Goal: Transaction & Acquisition: Purchase product/service

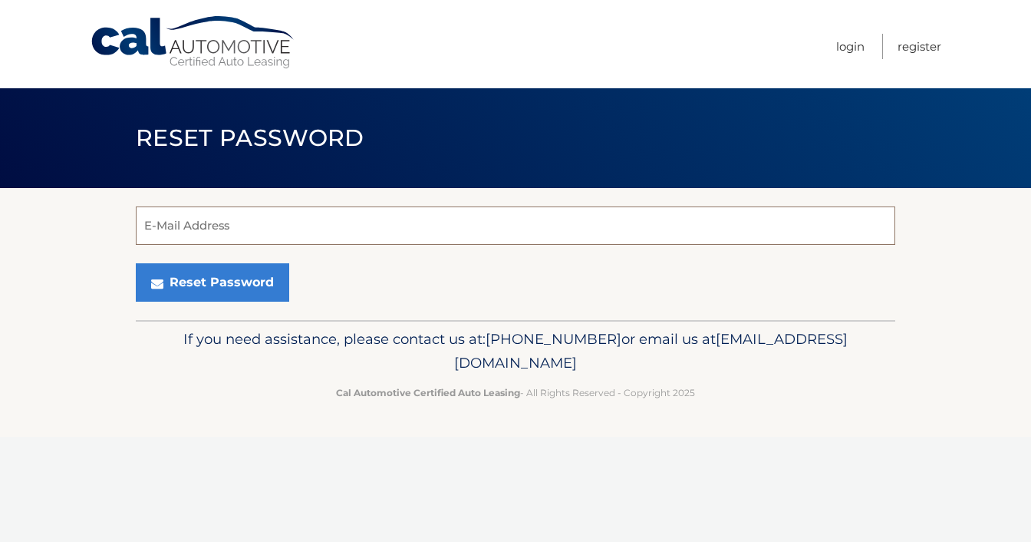
click at [375, 235] on input "E-Mail Address" at bounding box center [516, 225] width 760 height 38
type input "[EMAIL_ADDRESS][DOMAIN_NAME]"
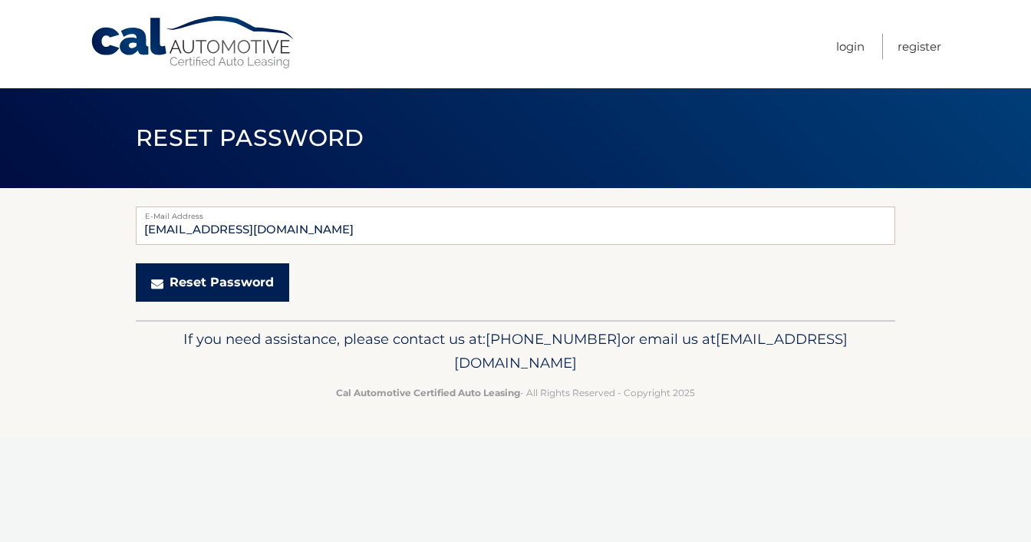
click at [236, 279] on button "Reset Password" at bounding box center [212, 282] width 153 height 38
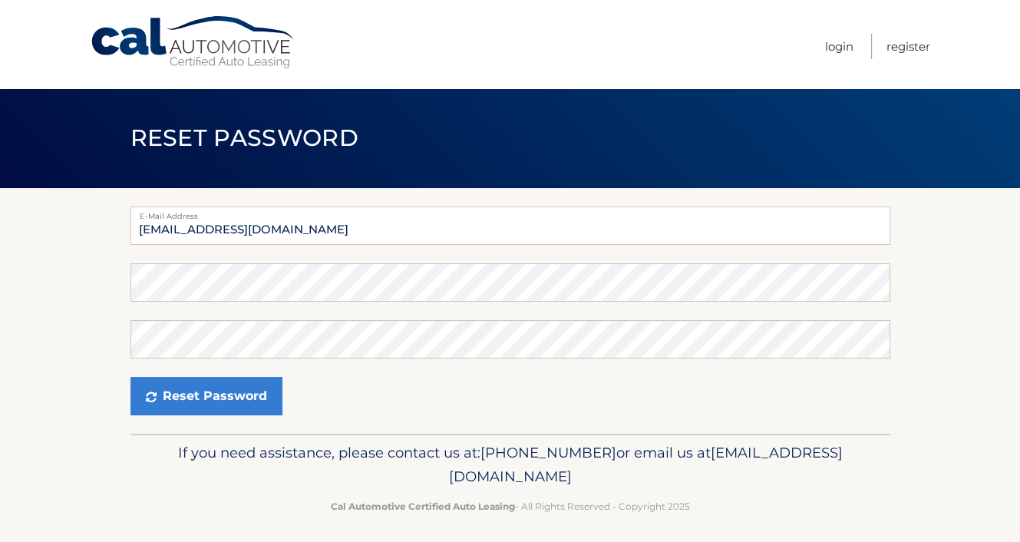
click at [55, 284] on section "E-Mail Address car.1126@yahoo.com Password Confirm Password Reset Password" at bounding box center [510, 311] width 1020 height 246
click at [130, 377] on button "Reset Password" at bounding box center [206, 396] width 152 height 38
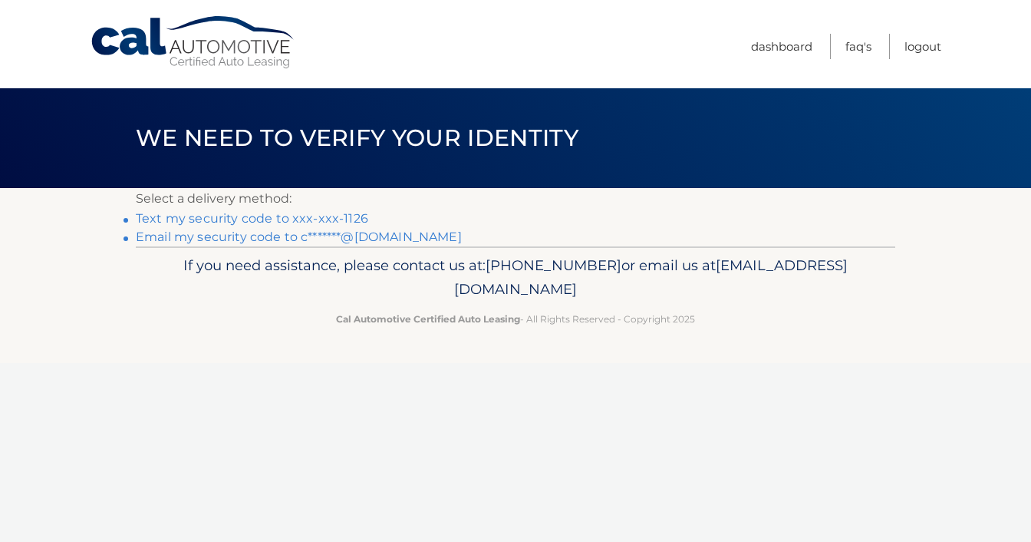
click at [317, 222] on link "Text my security code to xxx-xxx-1126" at bounding box center [252, 218] width 233 height 15
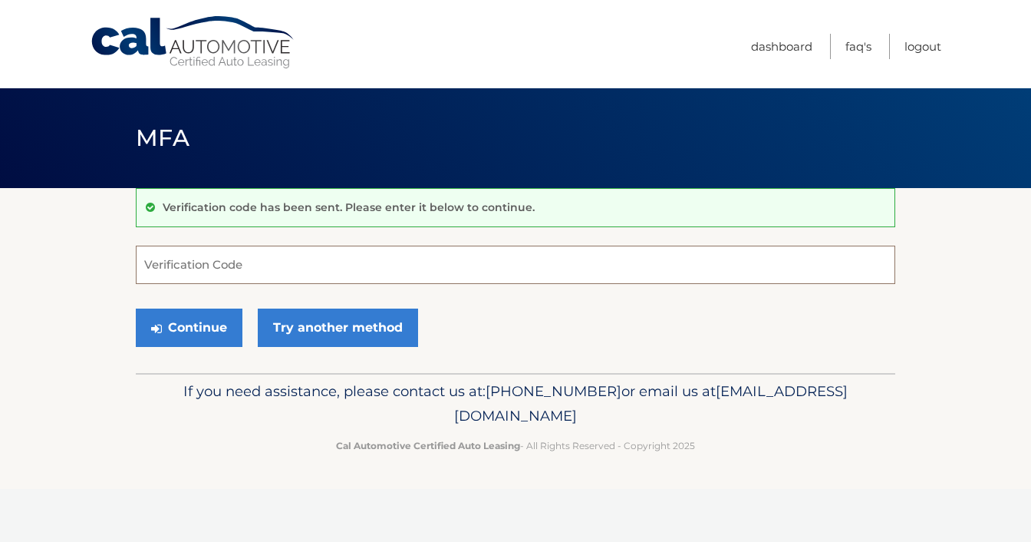
click at [316, 274] on input "Verification Code" at bounding box center [516, 265] width 760 height 38
type input "144394"
click at [191, 328] on button "Continue" at bounding box center [189, 328] width 107 height 38
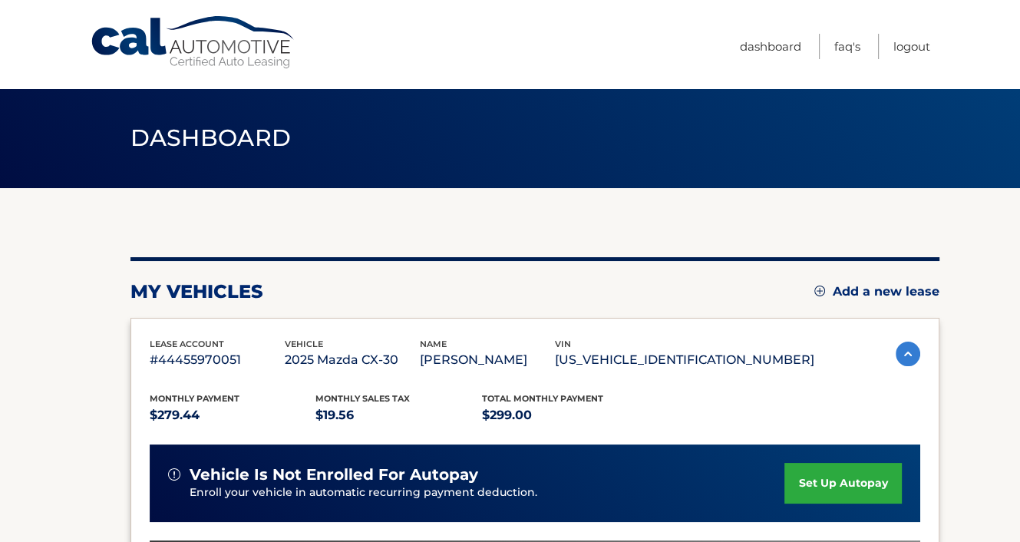
click at [2, 361] on section "my vehicles Add a new lease lease account #44455970051 vehicle 2025 Mazda CX-30…" at bounding box center [510, 500] width 1020 height 625
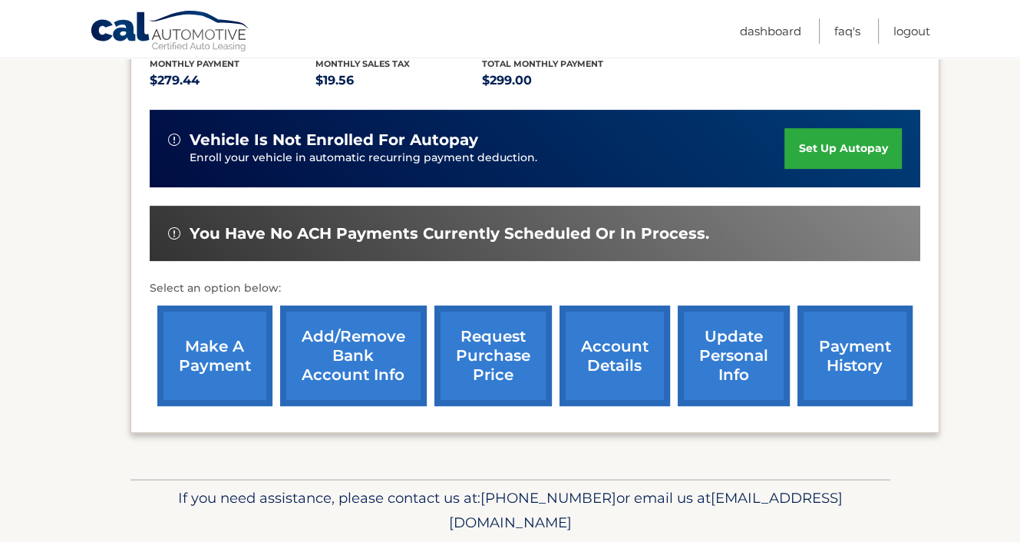
scroll to position [338, 0]
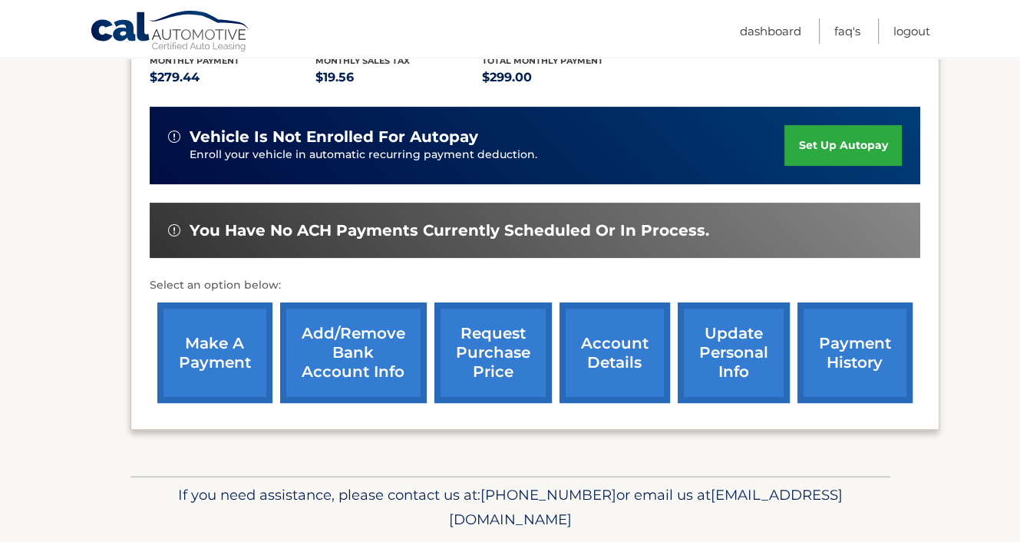
click at [236, 335] on link "make a payment" at bounding box center [214, 352] width 115 height 101
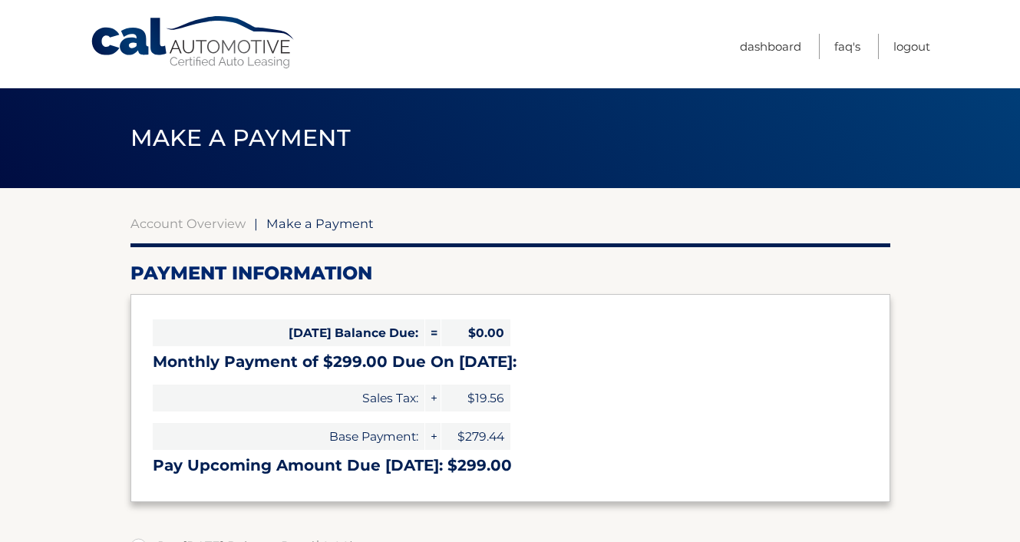
select select "ZWYxMDAwM2EtYjc4Ni00MTE1LWIyODUtYjA5M2M2MDRmZDJj"
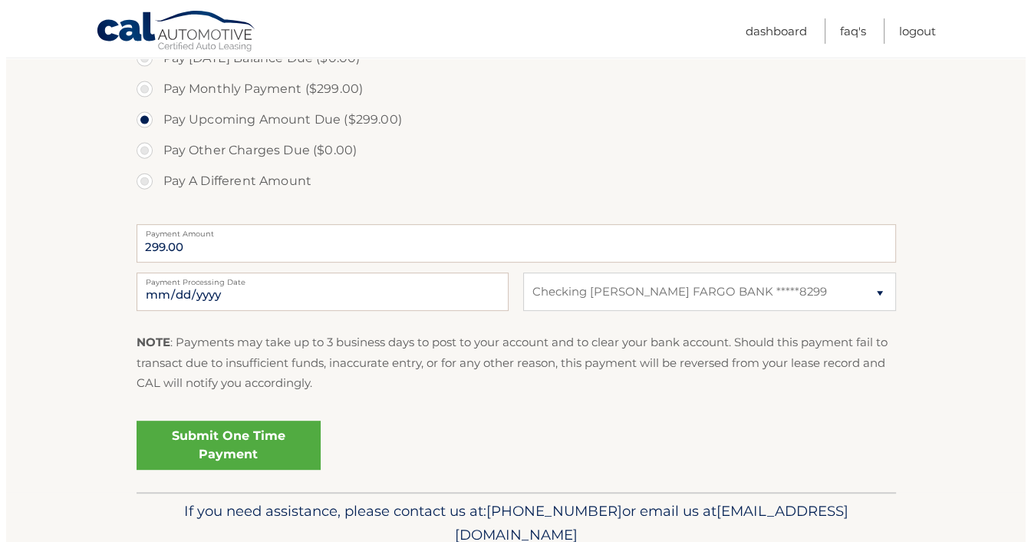
scroll to position [491, 0]
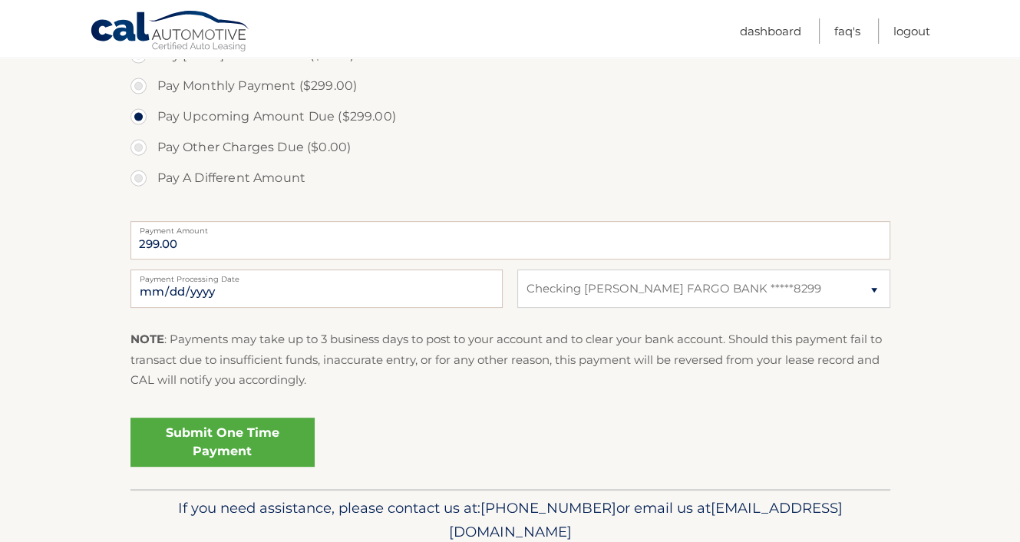
click at [212, 444] on link "Submit One Time Payment" at bounding box center [222, 441] width 184 height 49
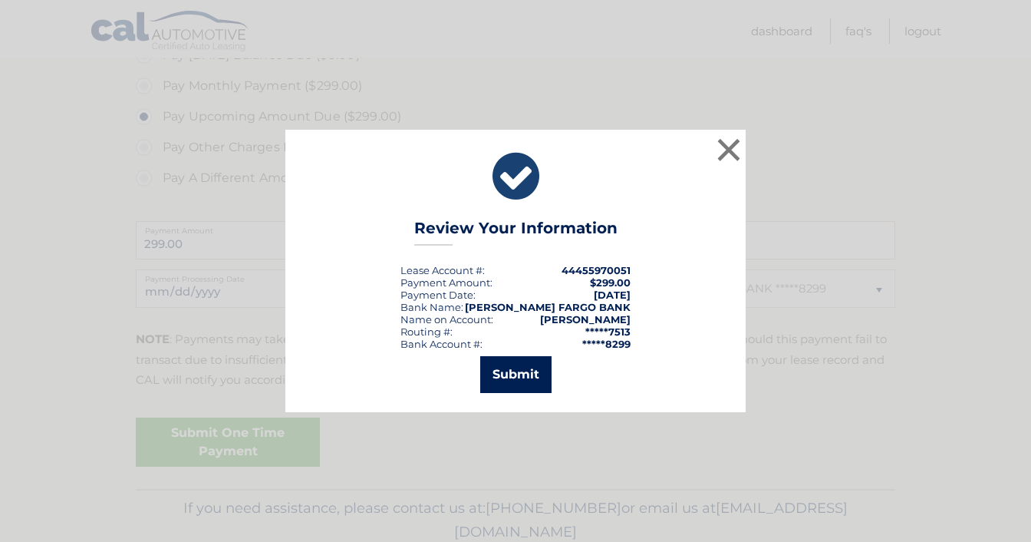
click at [528, 389] on button "Submit" at bounding box center [515, 374] width 71 height 37
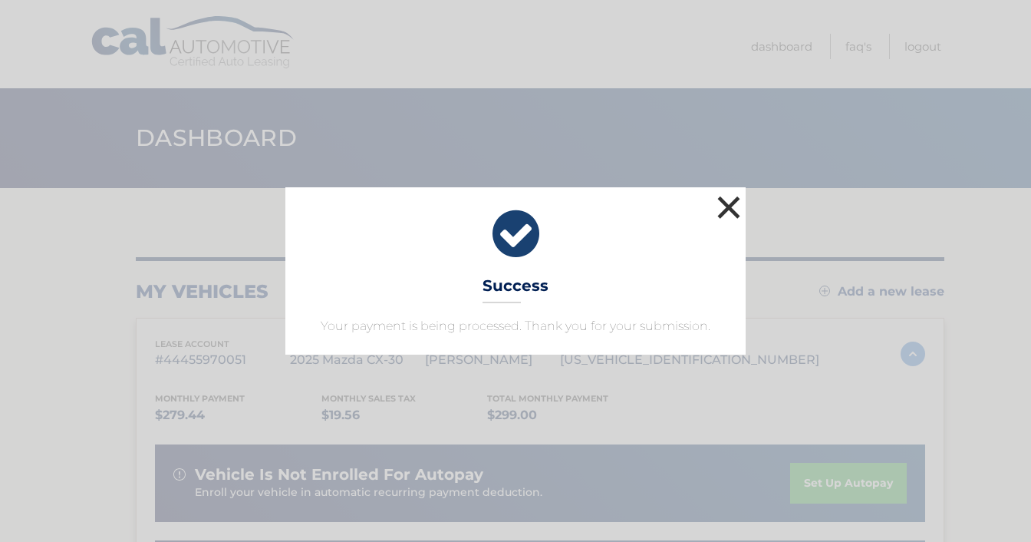
click at [721, 210] on button "×" at bounding box center [729, 207] width 31 height 31
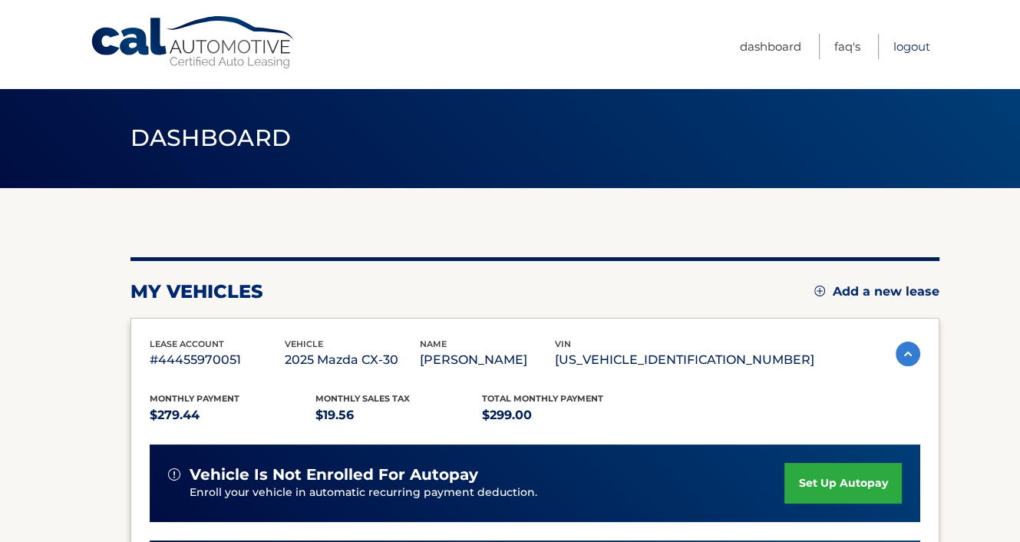
click at [917, 44] on link "Logout" at bounding box center [911, 46] width 37 height 25
